Goal: Register for event/course

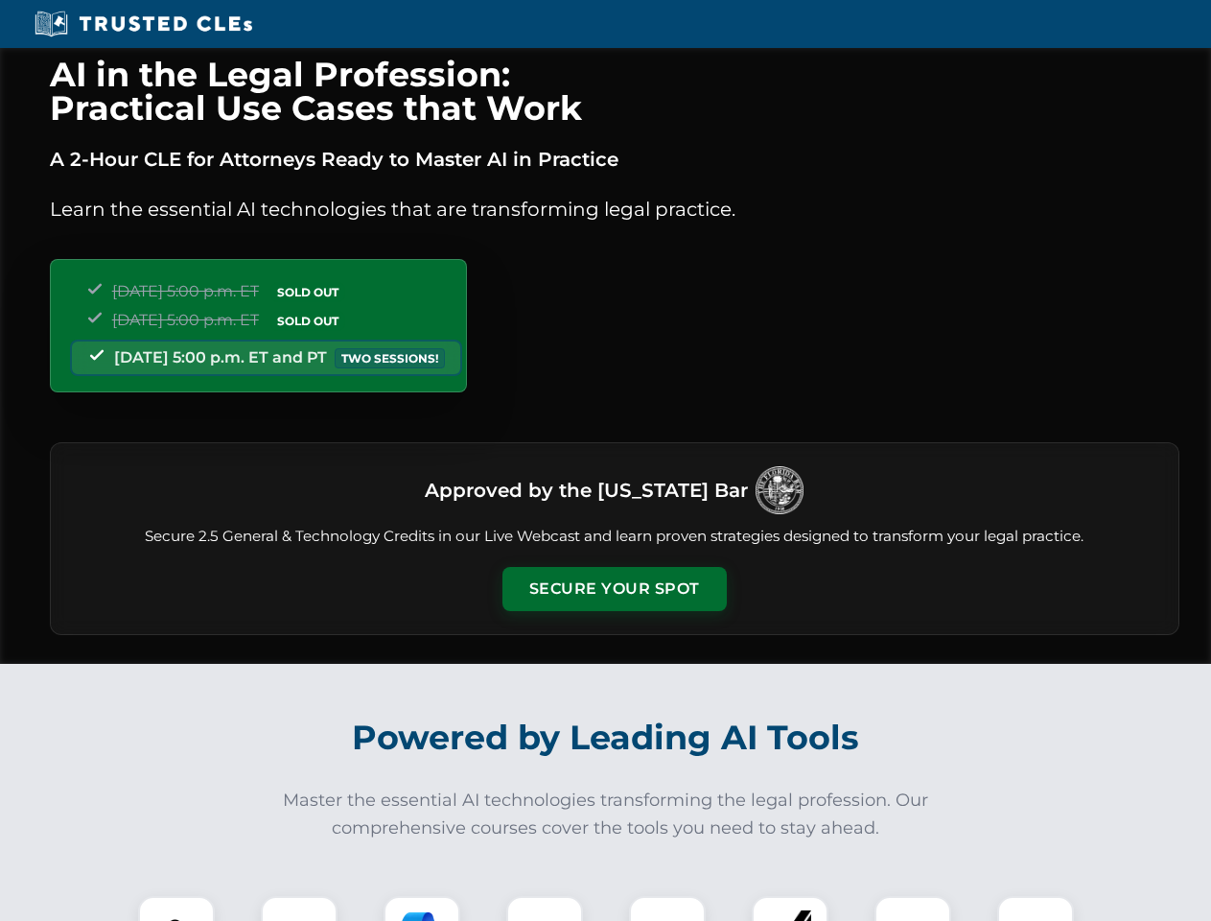
click at [614, 589] on button "Secure Your Spot" at bounding box center [615, 589] width 224 height 44
click at [176, 908] on img at bounding box center [177, 934] width 56 height 56
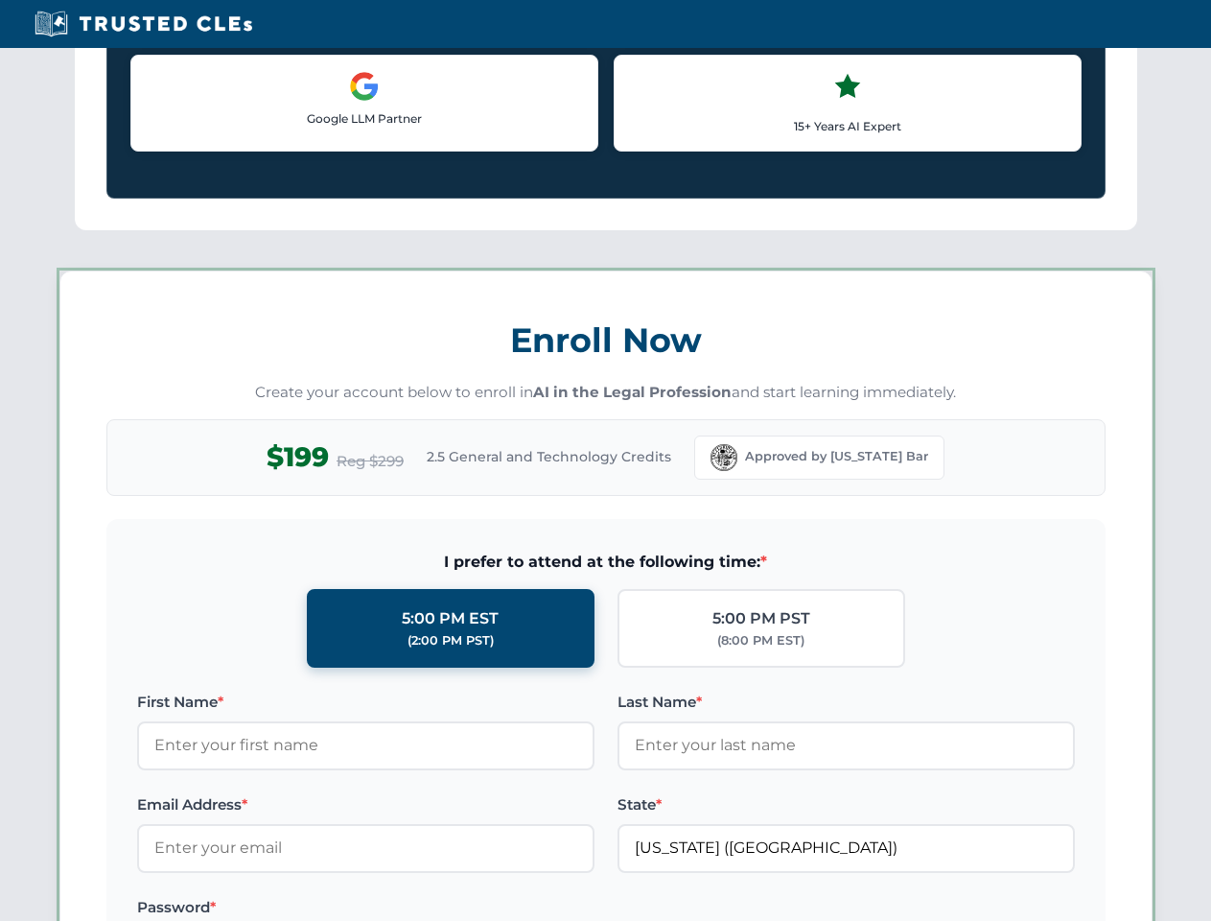
click at [422, 908] on label "Password *" at bounding box center [365, 907] width 457 height 23
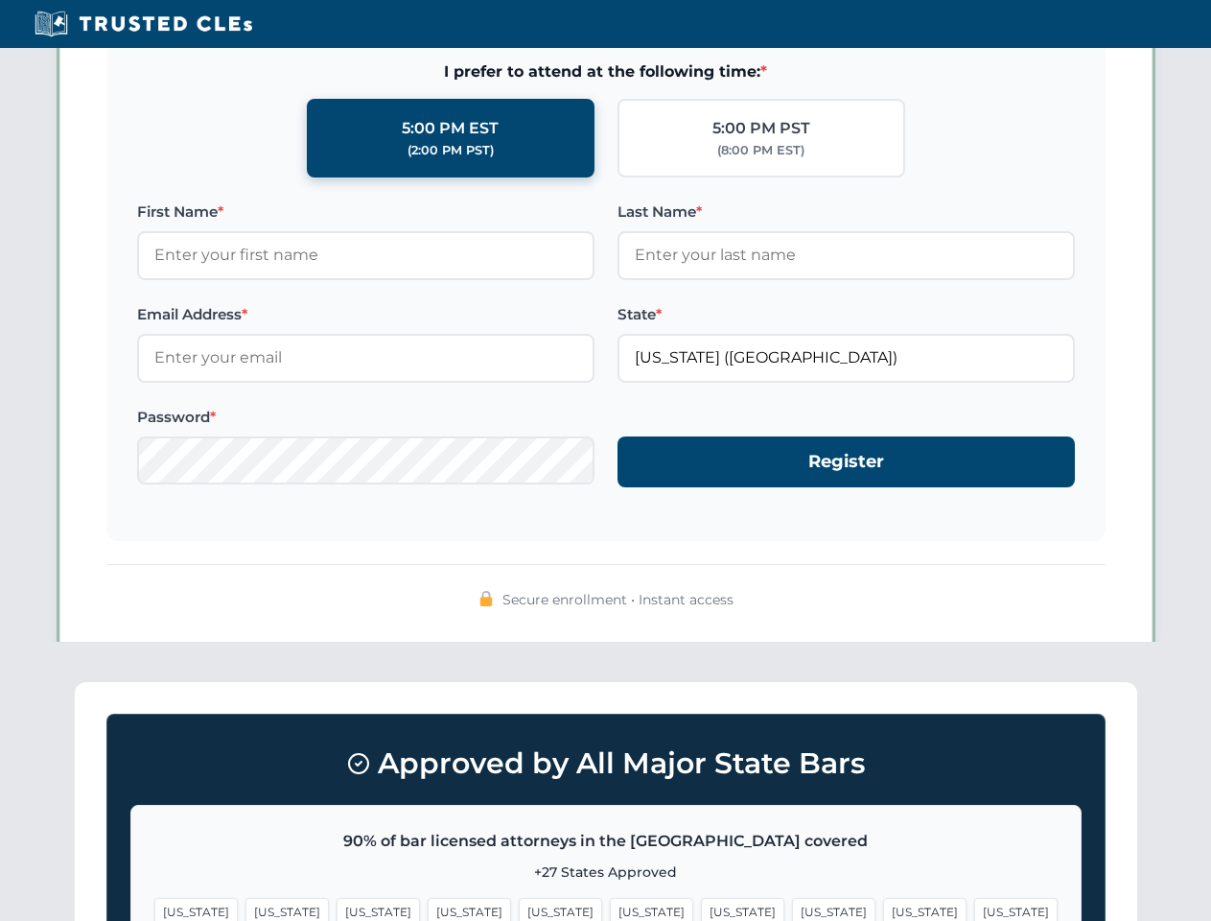
click at [883, 908] on span "[US_STATE]" at bounding box center [924, 912] width 83 height 28
